Goal: Information Seeking & Learning: Learn about a topic

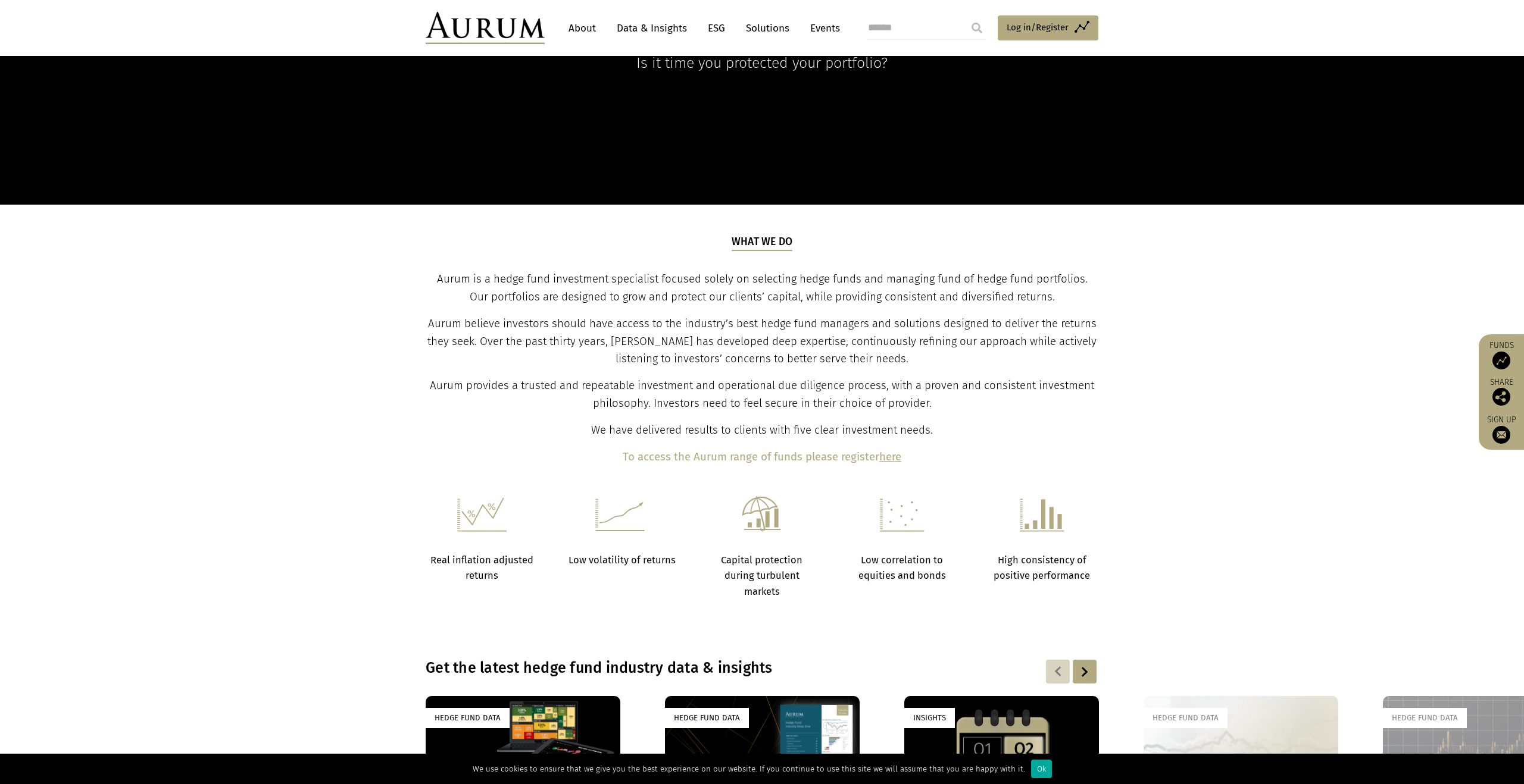
scroll to position [341, 0]
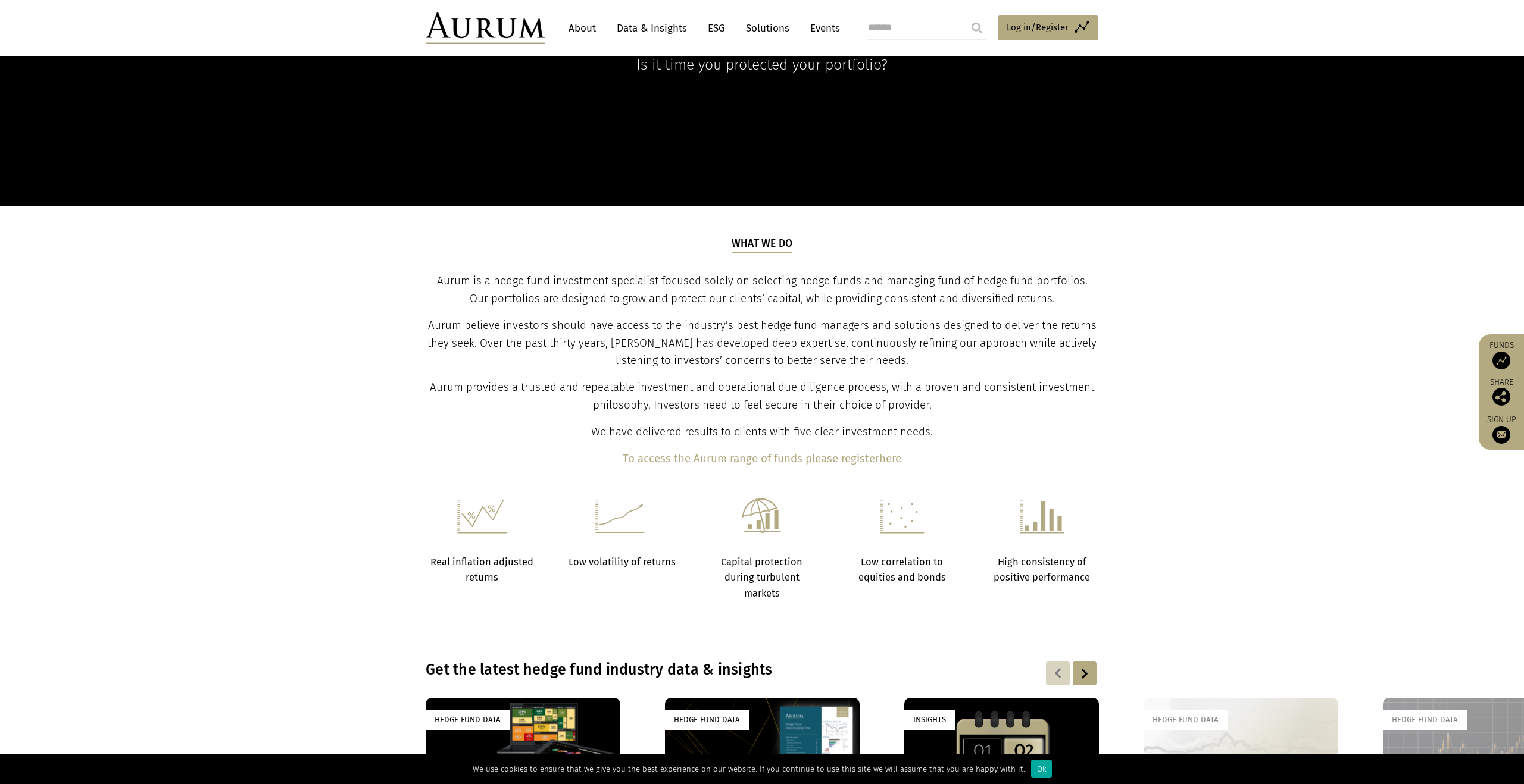
click at [630, 31] on link "Data & Insights" at bounding box center [651, 28] width 82 height 22
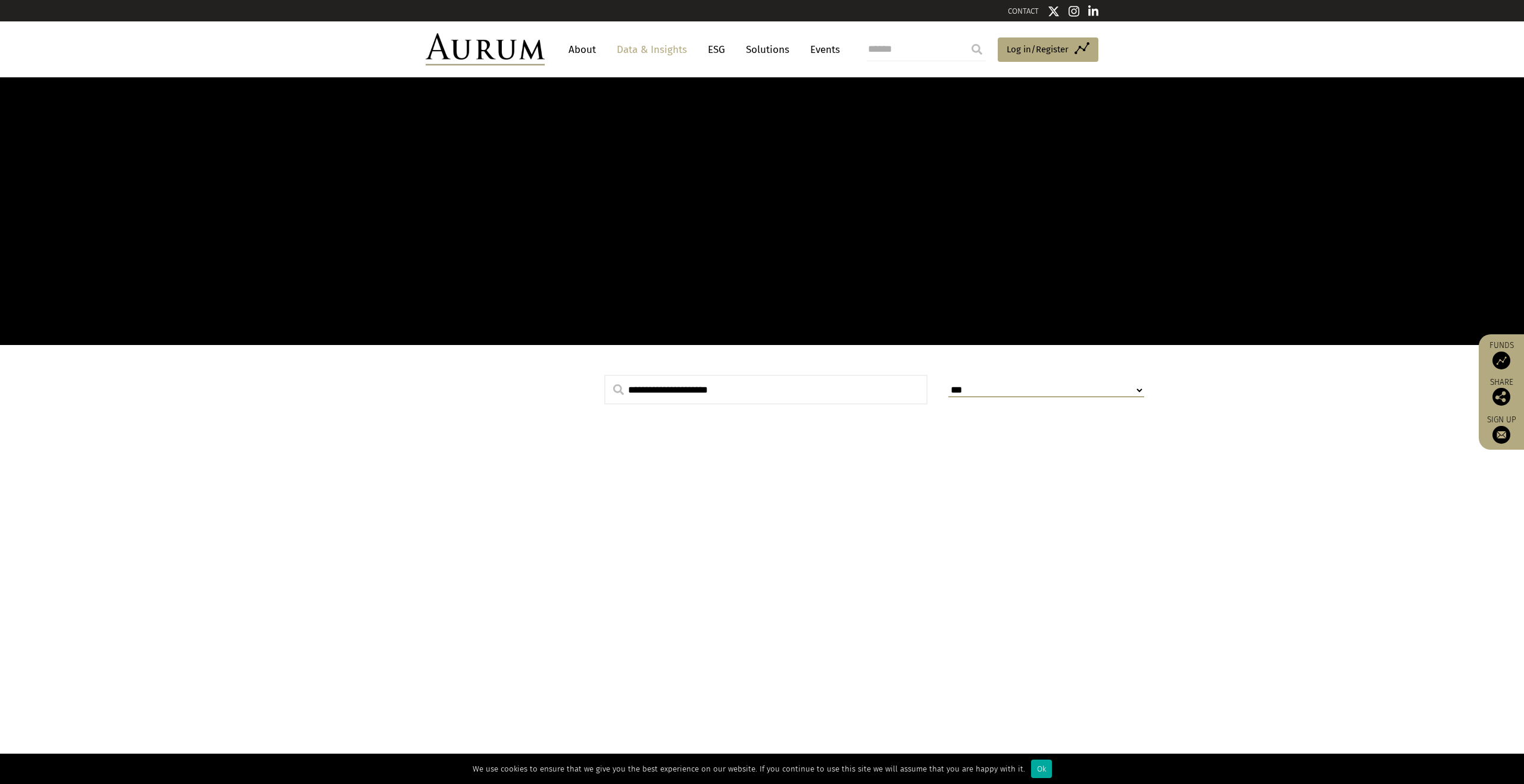
click at [1066, 9] on div at bounding box center [1070, 11] width 57 height 15
click at [1070, 10] on img at bounding box center [1073, 11] width 11 height 12
